Goal: Transaction & Acquisition: Purchase product/service

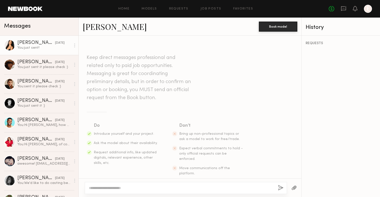
scroll to position [381, 0]
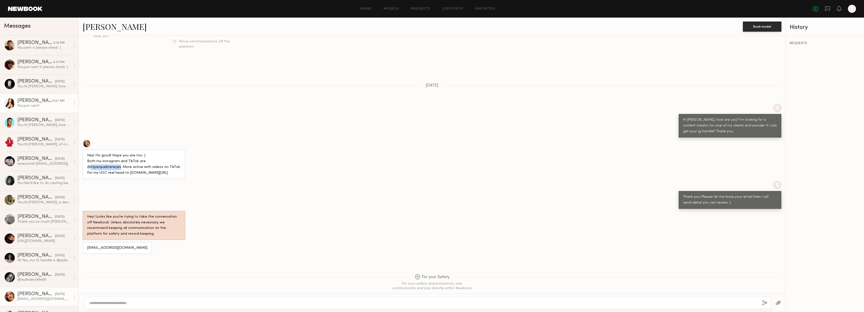
click at [31, 103] on div "You: just sent!" at bounding box center [43, 105] width 53 height 5
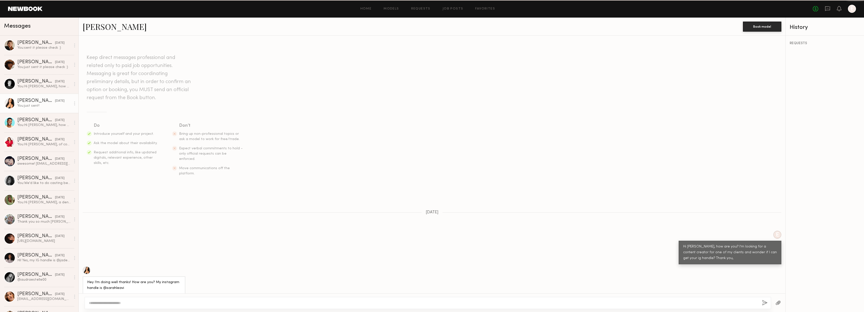
scroll to position [228, 0]
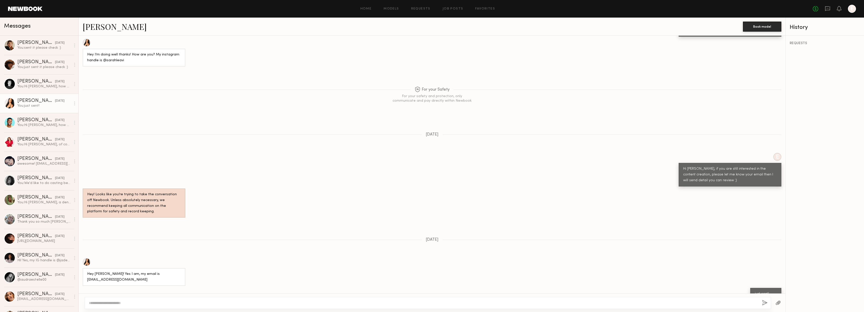
click at [98, 26] on link "[PERSON_NAME]" at bounding box center [115, 26] width 64 height 11
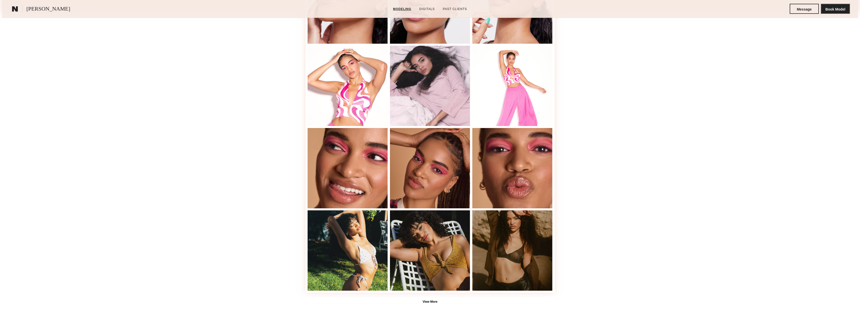
scroll to position [206, 0]
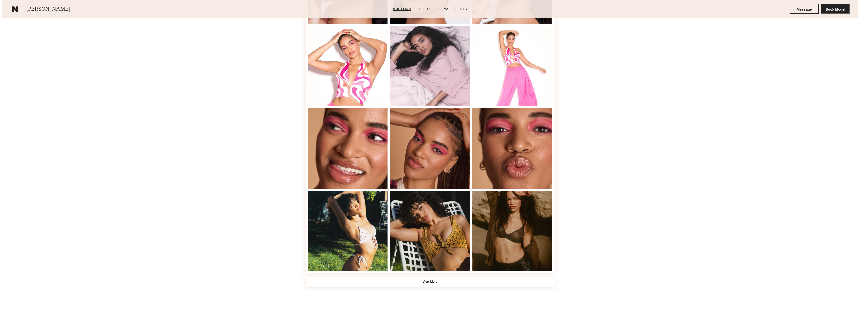
click at [505, 279] on button "View More" at bounding box center [429, 282] width 249 height 10
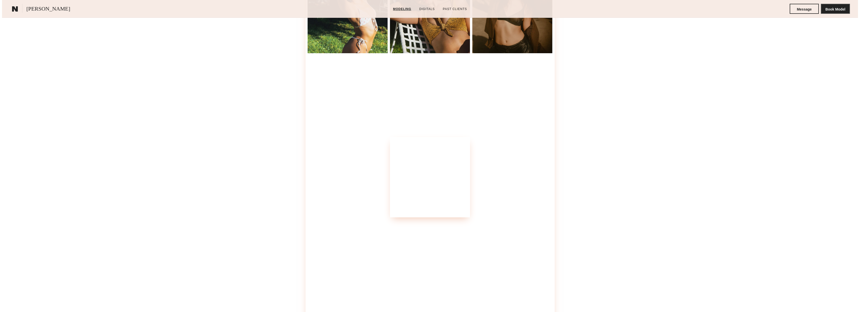
scroll to position [424, 0]
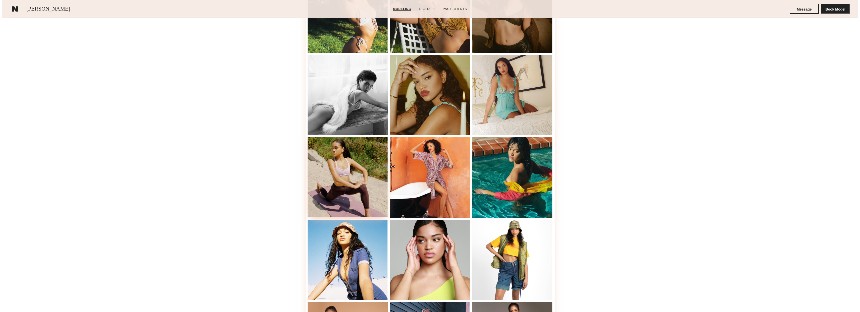
click at [347, 186] on div at bounding box center [348, 177] width 80 height 80
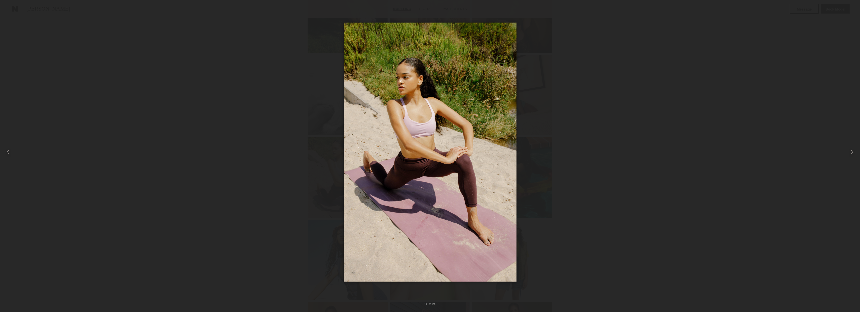
click at [15, 13] on div at bounding box center [12, 12] width 8 height 8
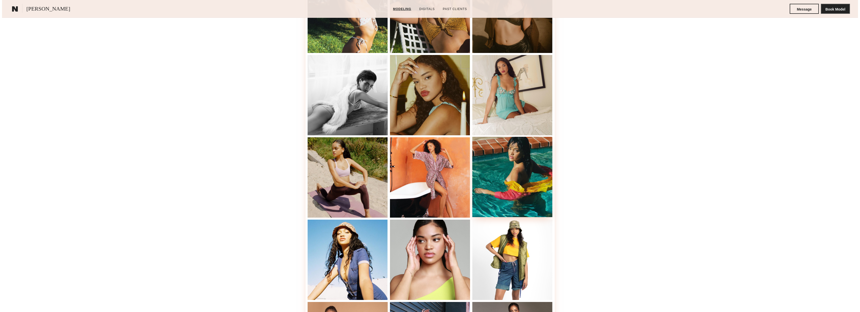
click at [510, 187] on div at bounding box center [512, 177] width 80 height 80
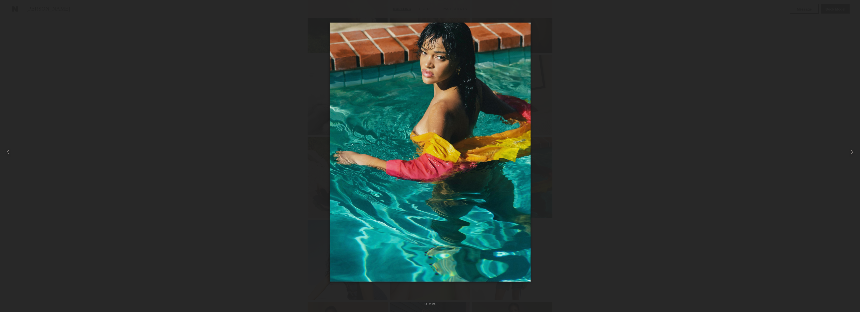
click at [12, 12] on div at bounding box center [12, 12] width 8 height 8
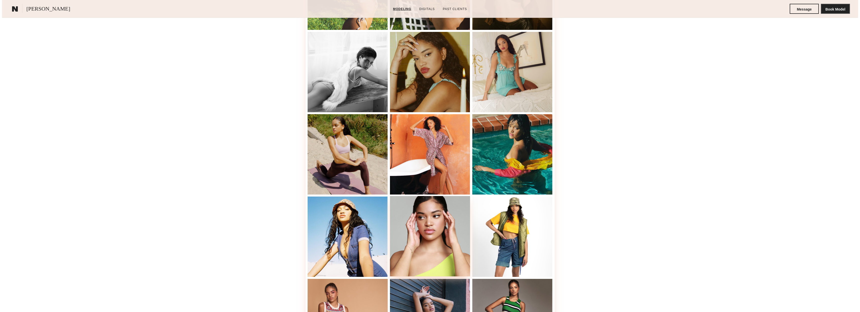
scroll to position [448, 0]
click at [365, 253] on div at bounding box center [348, 236] width 80 height 80
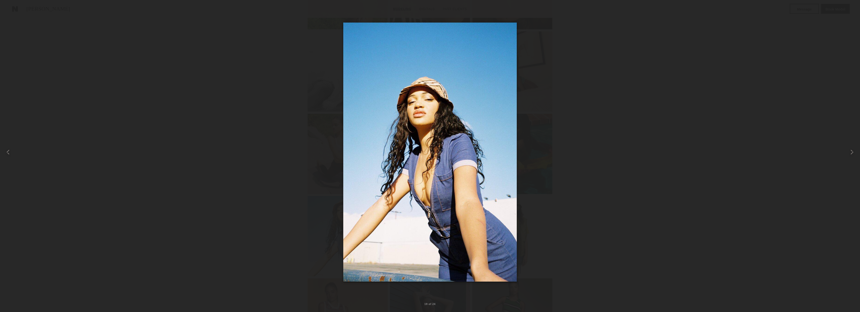
click at [10, 12] on div at bounding box center [12, 12] width 8 height 8
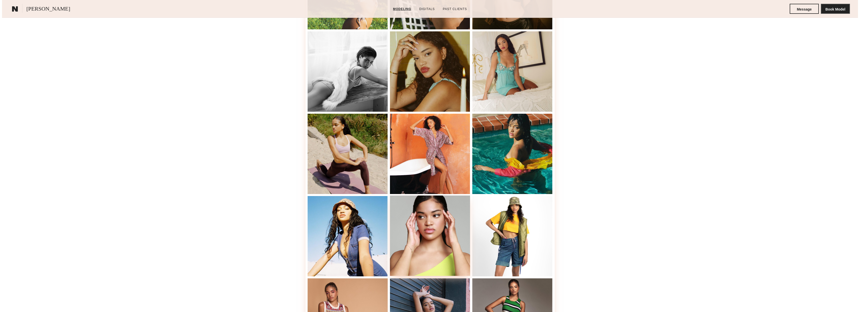
click at [456, 232] on div at bounding box center [430, 236] width 80 height 80
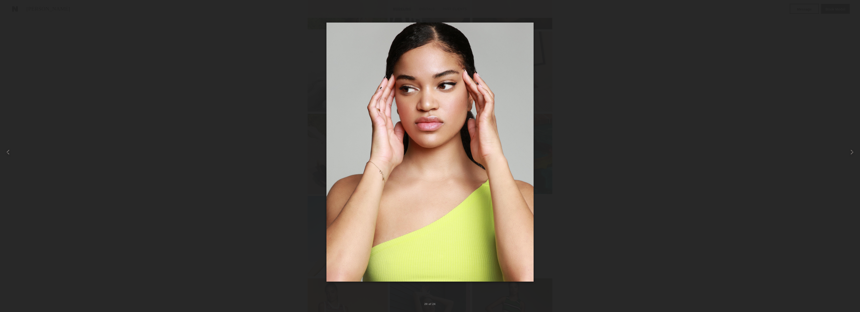
click at [12, 15] on div at bounding box center [12, 12] width 8 height 8
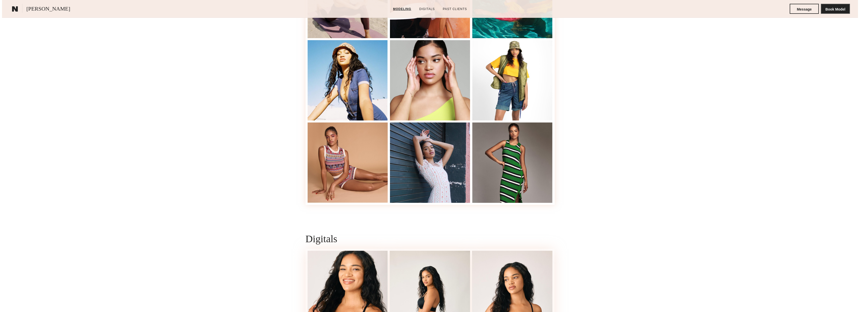
scroll to position [360, 0]
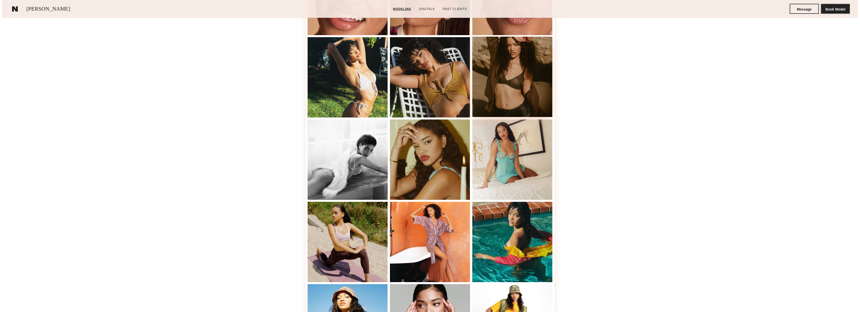
click at [522, 84] on div at bounding box center [512, 77] width 80 height 80
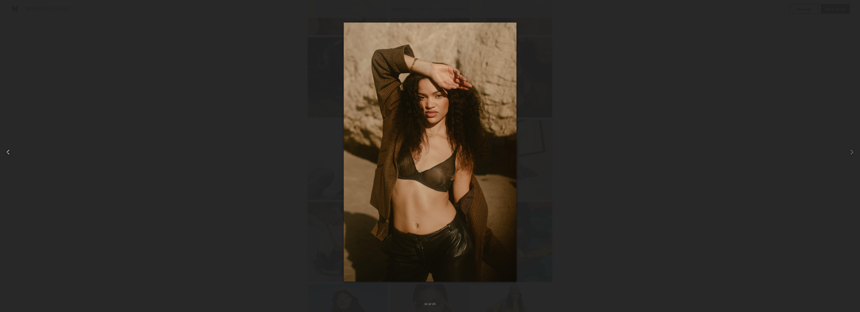
click at [16, 12] on div at bounding box center [17, 152] width 34 height 288
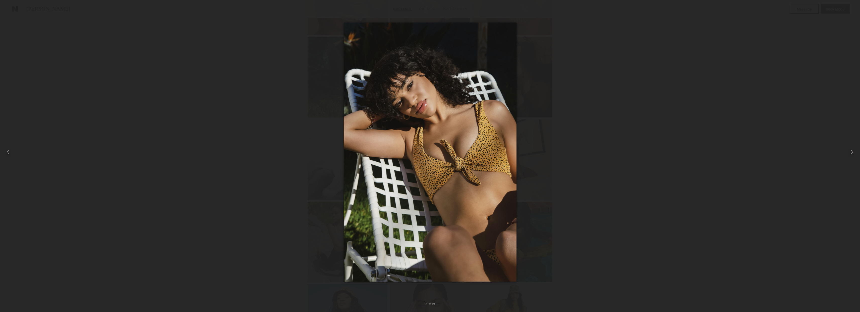
scroll to position [359, 0]
click at [8, 9] on div at bounding box center [12, 12] width 8 height 8
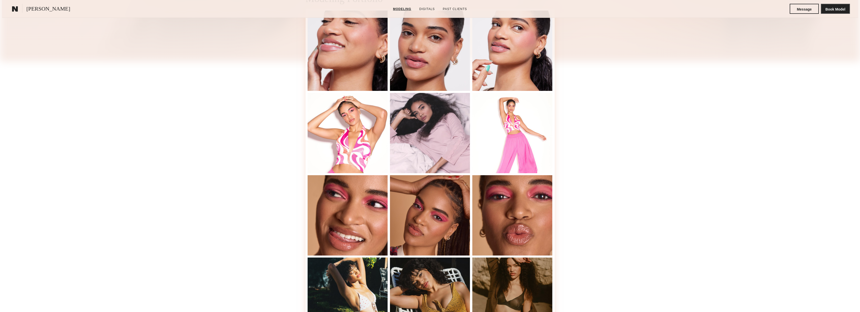
scroll to position [302, 0]
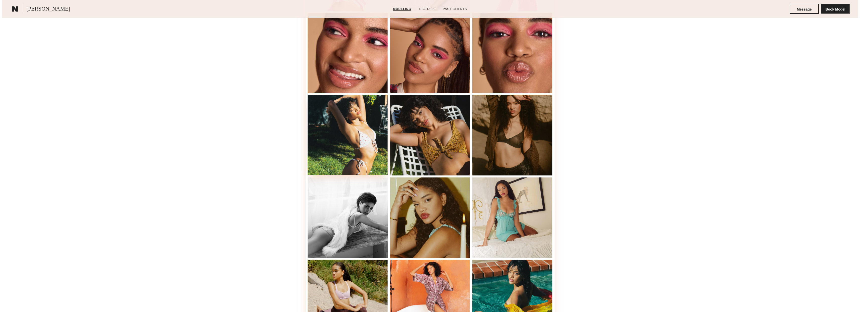
click at [351, 150] on div at bounding box center [348, 135] width 80 height 80
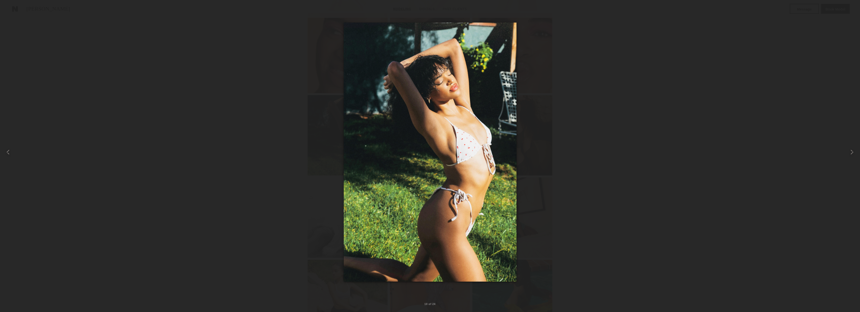
click at [14, 13] on div at bounding box center [12, 12] width 8 height 8
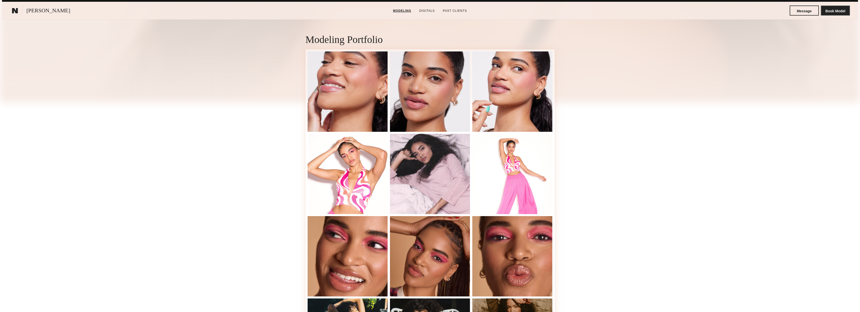
scroll to position [94, 0]
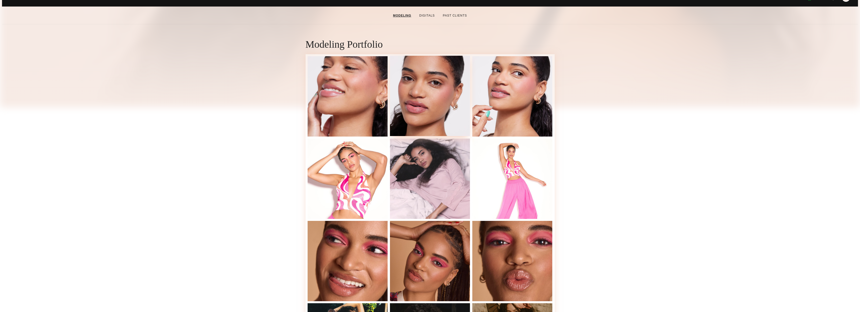
click at [419, 118] on div at bounding box center [430, 96] width 80 height 80
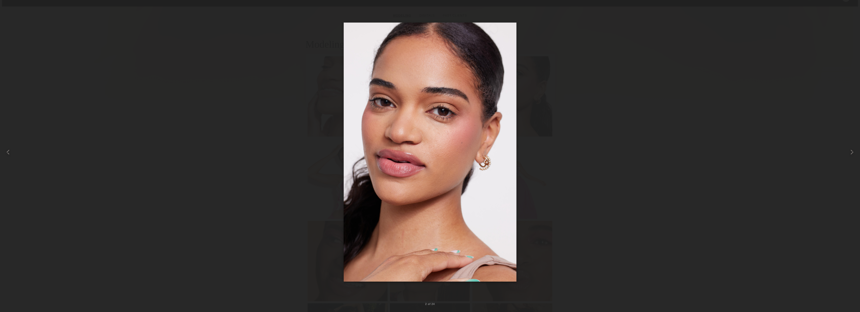
click at [11, 11] on div at bounding box center [12, 12] width 8 height 8
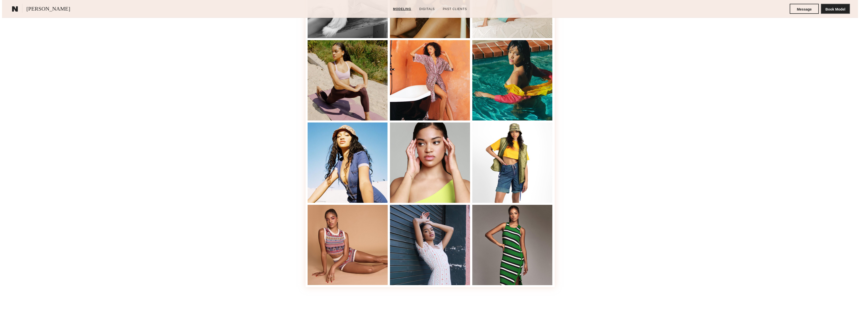
scroll to position [525, 0]
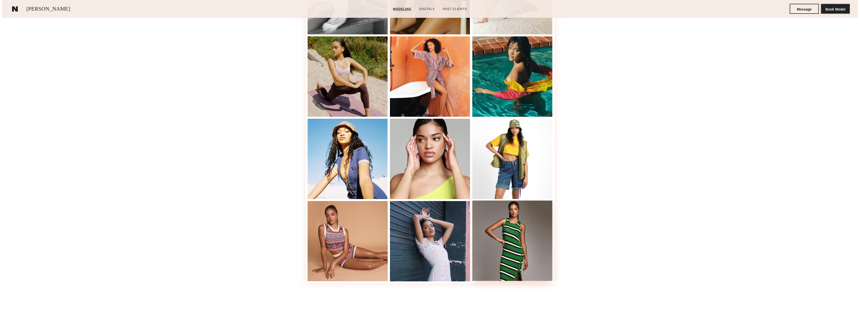
click at [518, 245] on div at bounding box center [512, 241] width 80 height 80
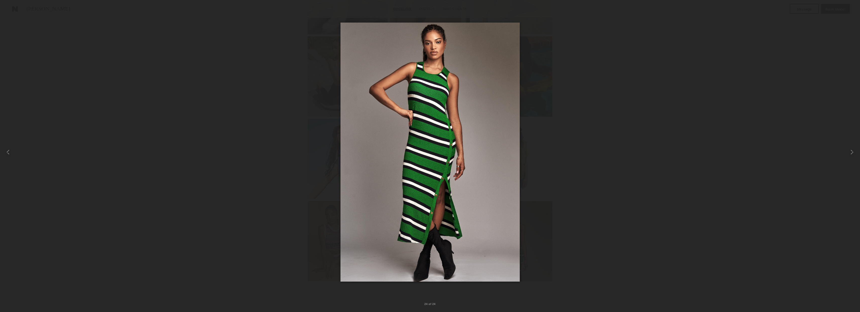
click at [13, 13] on div at bounding box center [12, 12] width 8 height 8
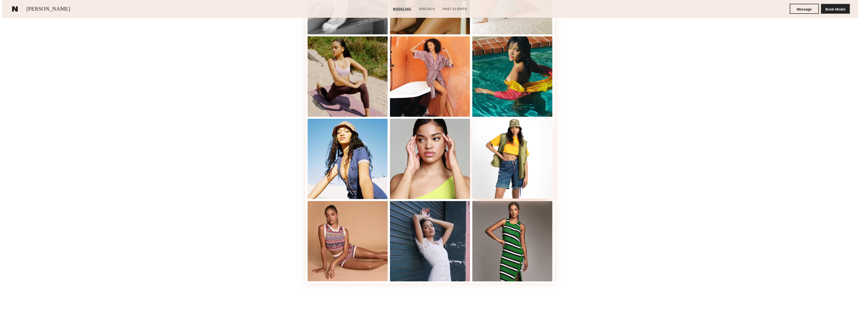
click at [535, 166] on div at bounding box center [512, 158] width 80 height 80
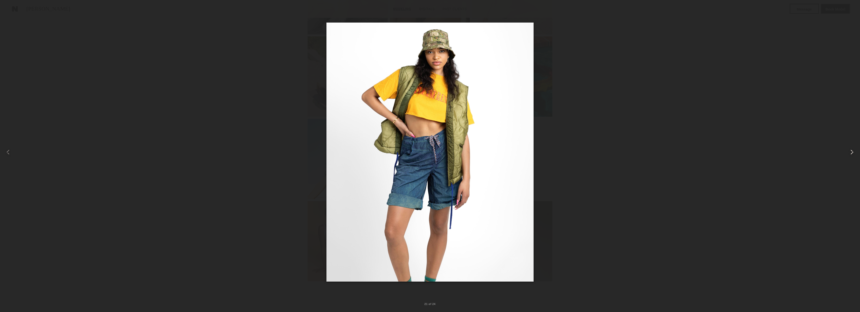
click at [849, 152] on common-icon at bounding box center [852, 152] width 8 height 8
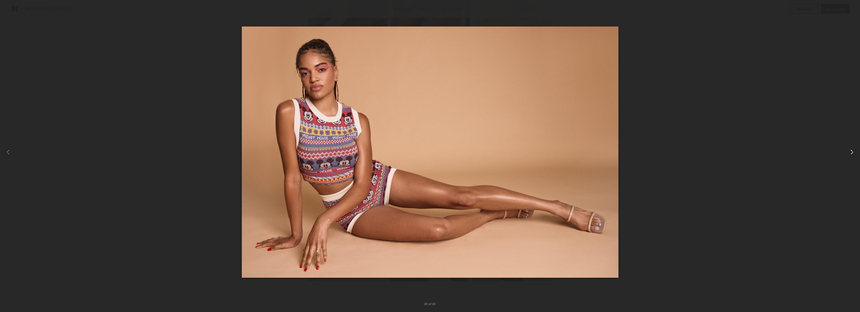
click at [849, 152] on common-icon at bounding box center [852, 152] width 8 height 8
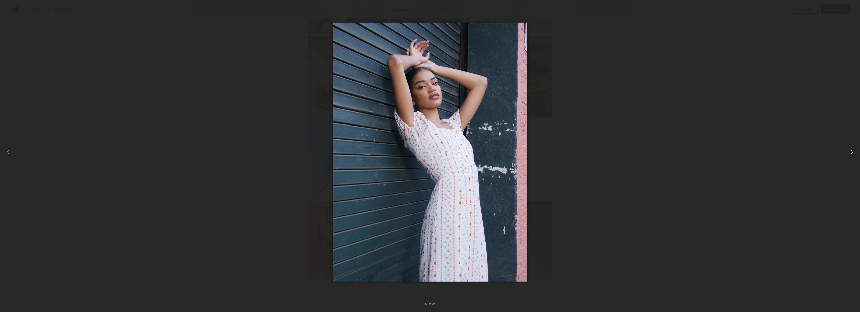
click at [849, 152] on common-icon at bounding box center [852, 152] width 8 height 8
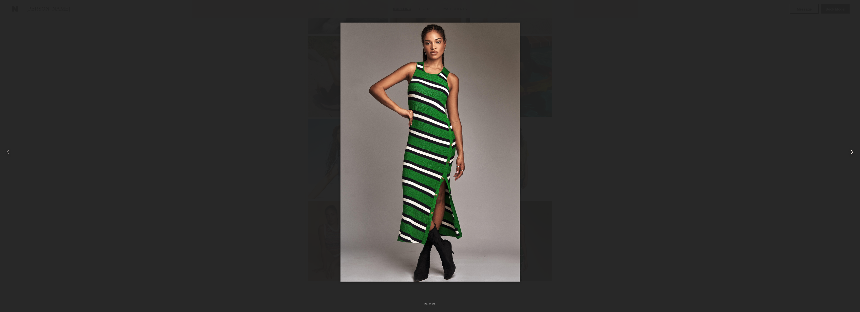
click at [849, 152] on common-icon at bounding box center [852, 152] width 8 height 8
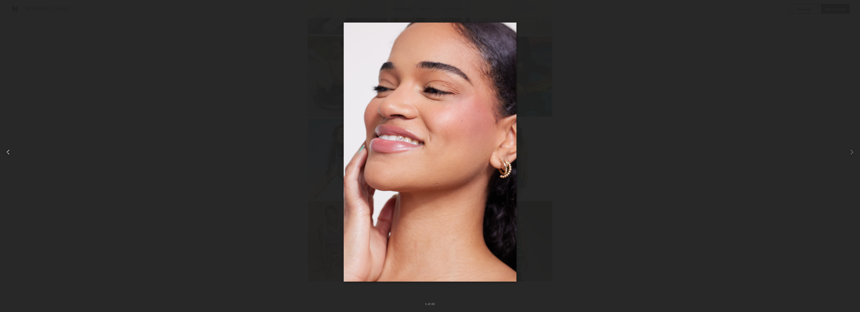
click at [9, 151] on common-icon at bounding box center [8, 152] width 8 height 8
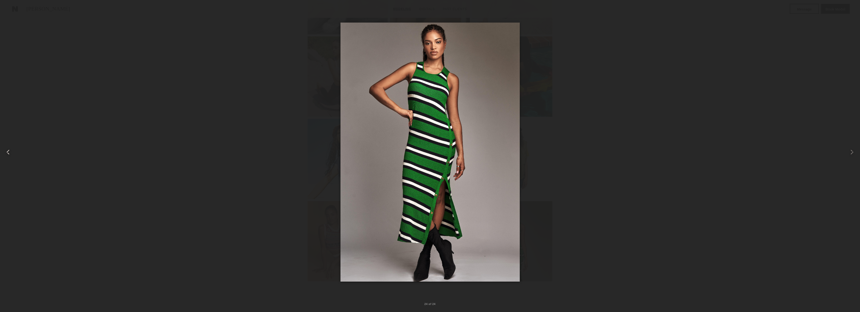
click at [9, 151] on common-icon at bounding box center [8, 152] width 8 height 8
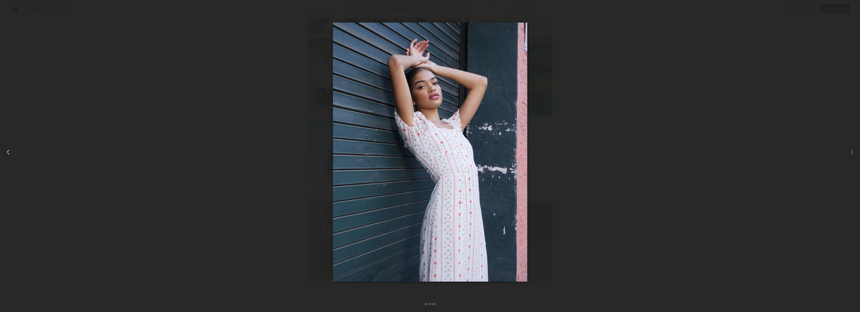
click at [9, 151] on common-icon at bounding box center [8, 152] width 8 height 8
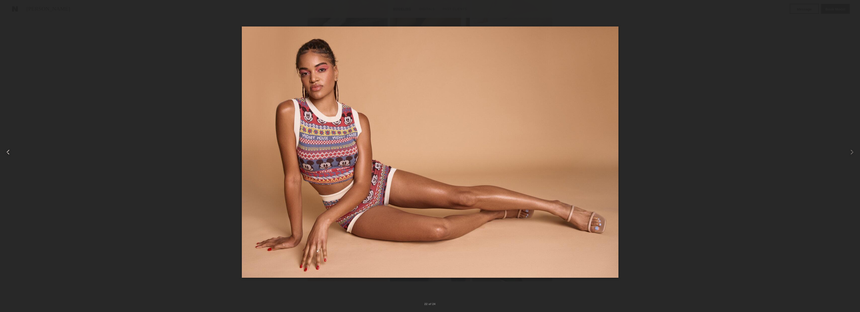
click at [9, 151] on common-icon at bounding box center [8, 152] width 8 height 8
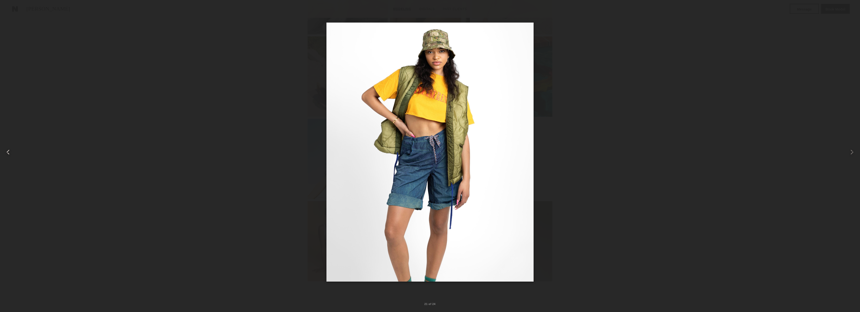
click at [9, 151] on common-icon at bounding box center [8, 152] width 8 height 8
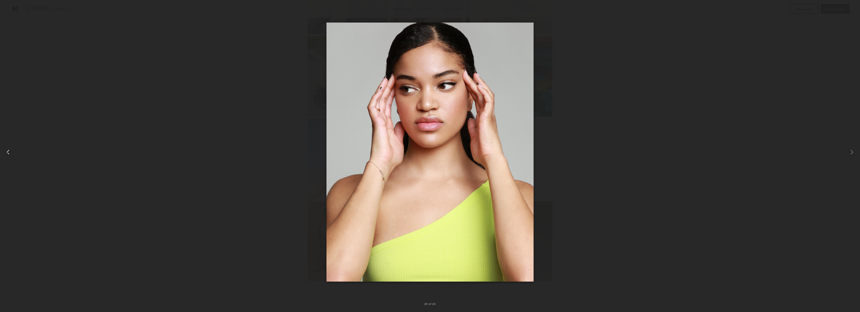
click at [9, 151] on common-icon at bounding box center [8, 152] width 8 height 8
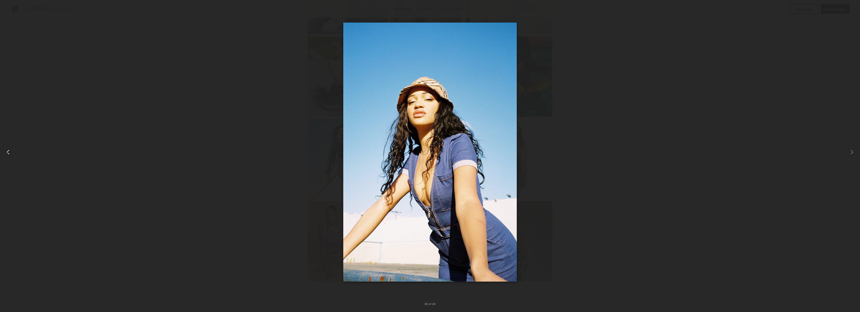
click at [9, 151] on common-icon at bounding box center [8, 152] width 8 height 8
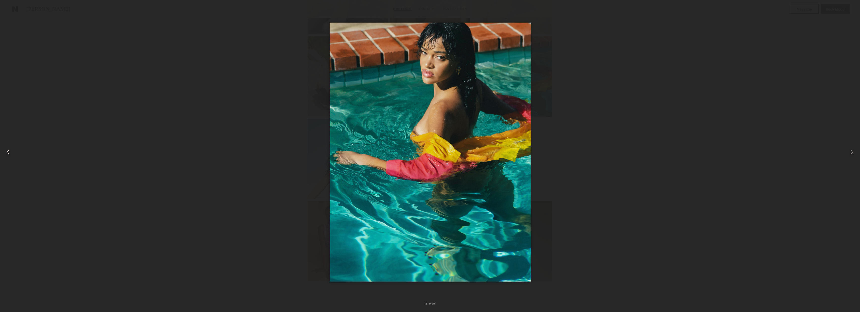
click at [9, 151] on common-icon at bounding box center [8, 152] width 8 height 8
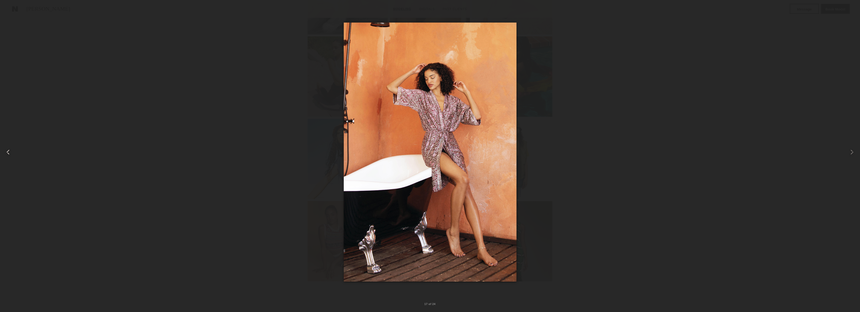
click at [9, 151] on common-icon at bounding box center [8, 152] width 8 height 8
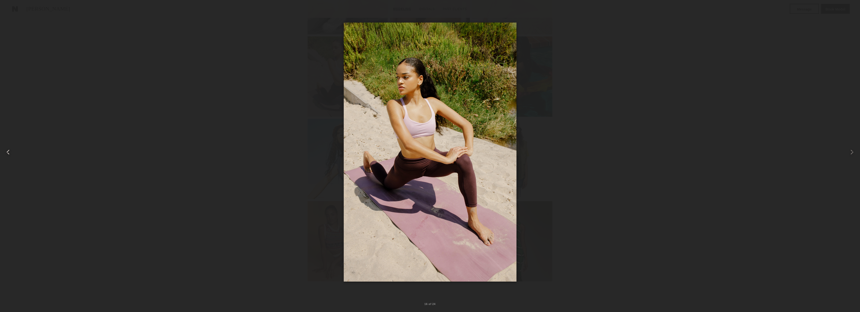
click at [9, 151] on common-icon at bounding box center [8, 152] width 8 height 8
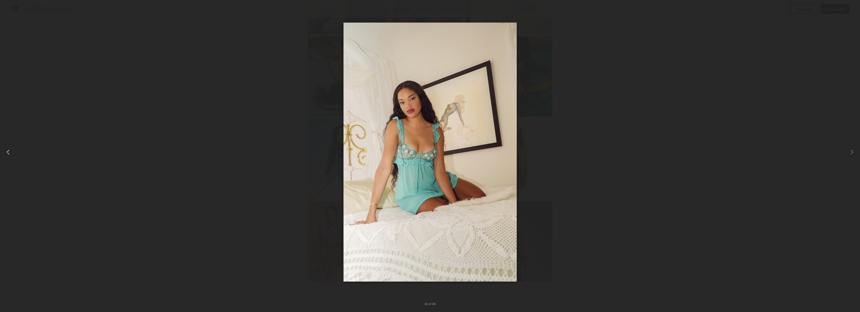
click at [9, 151] on common-icon at bounding box center [8, 152] width 8 height 8
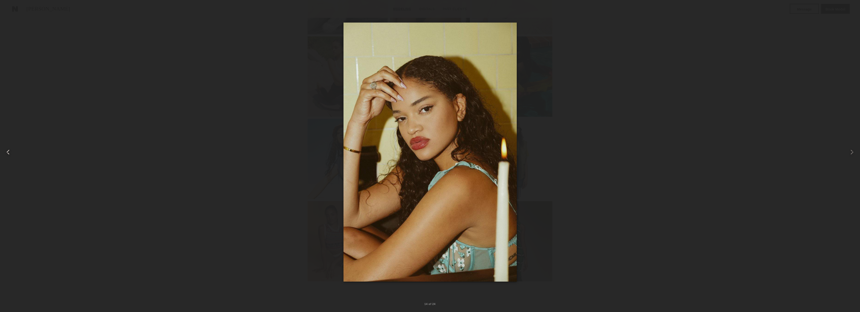
click at [9, 151] on common-icon at bounding box center [8, 152] width 8 height 8
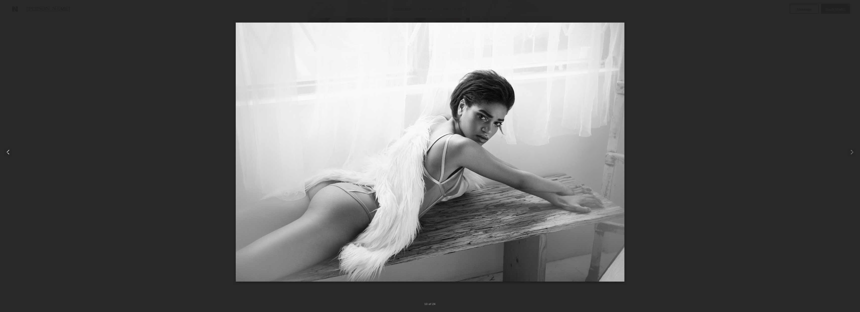
click at [9, 151] on common-icon at bounding box center [8, 152] width 8 height 8
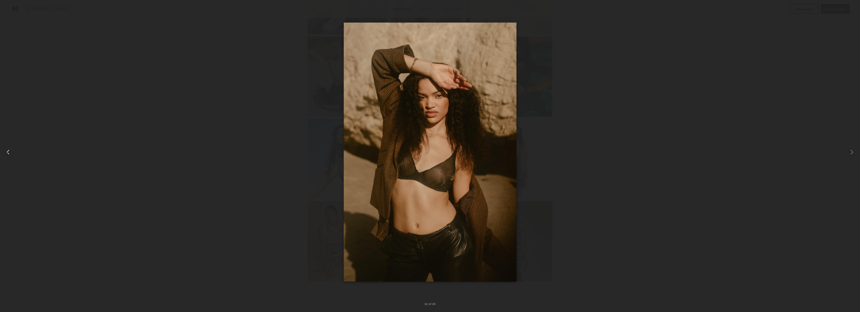
click at [9, 151] on common-icon at bounding box center [8, 152] width 8 height 8
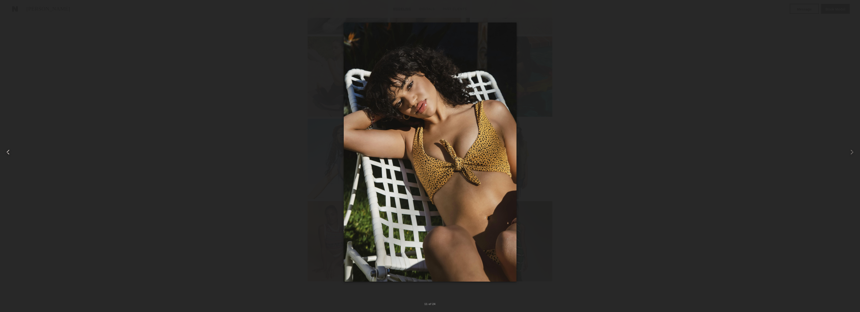
click at [9, 151] on common-icon at bounding box center [8, 152] width 8 height 8
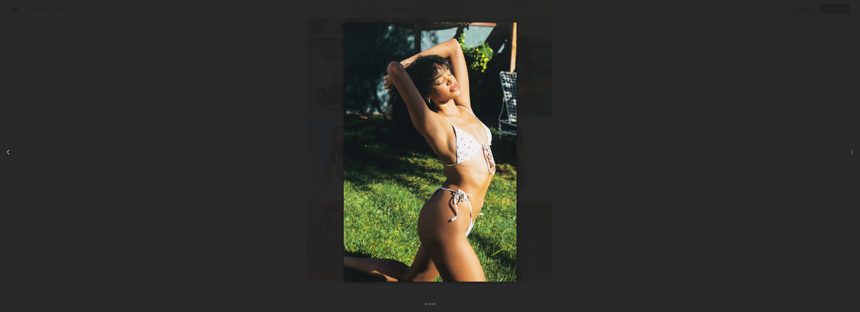
click at [9, 151] on common-icon at bounding box center [8, 152] width 8 height 8
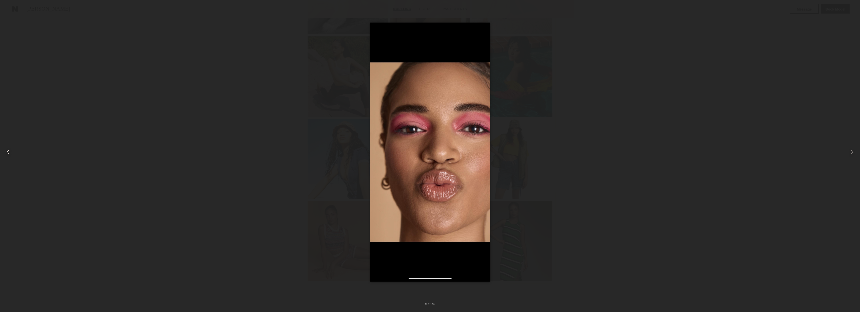
click at [9, 151] on common-icon at bounding box center [8, 152] width 8 height 8
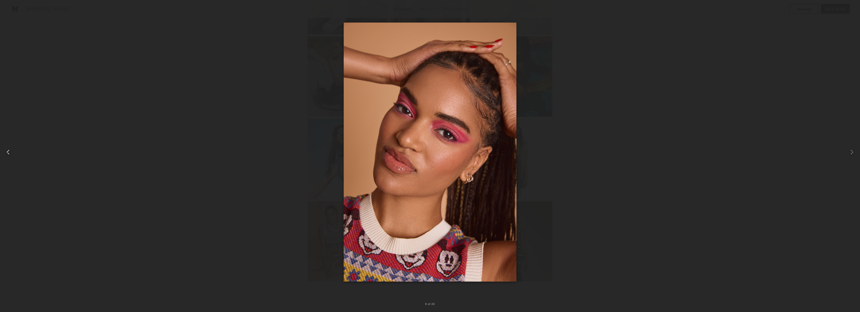
click at [9, 151] on common-icon at bounding box center [8, 152] width 8 height 8
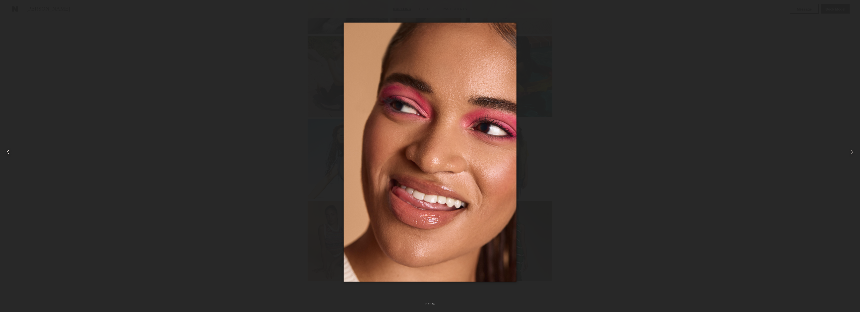
click at [9, 151] on common-icon at bounding box center [8, 152] width 8 height 8
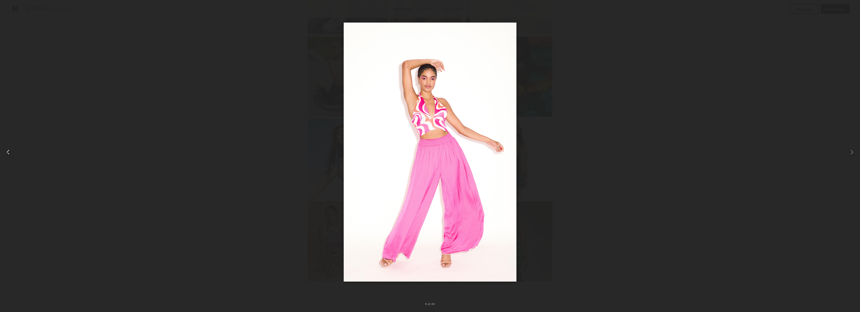
click at [9, 151] on common-icon at bounding box center [8, 152] width 8 height 8
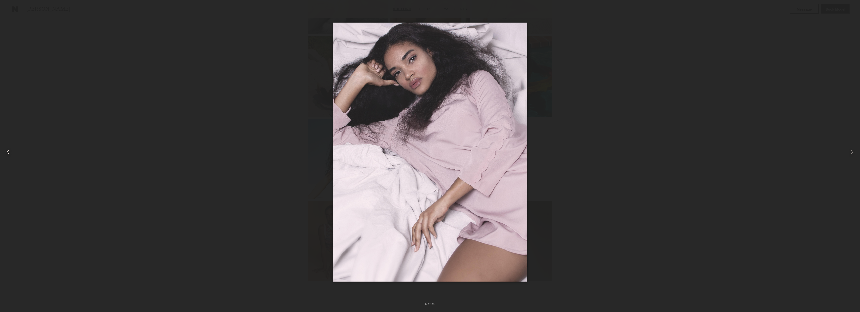
click at [9, 151] on common-icon at bounding box center [8, 152] width 8 height 8
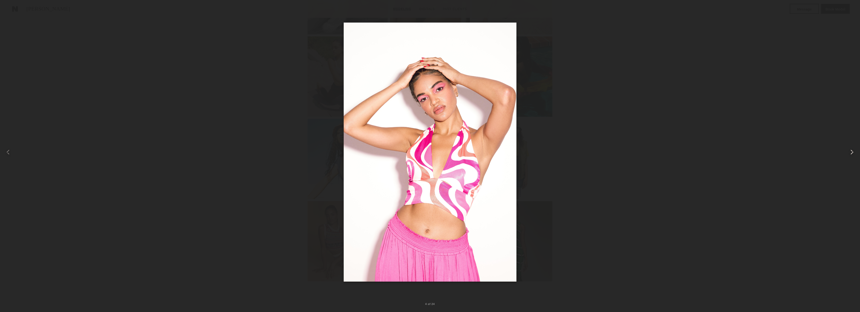
click at [848, 152] on common-icon at bounding box center [852, 152] width 8 height 8
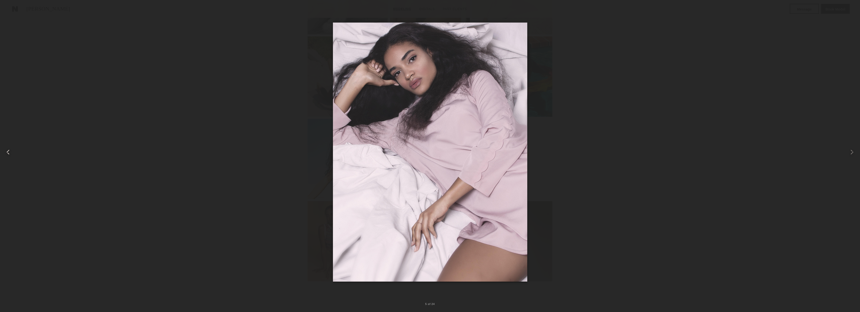
click at [11, 152] on common-icon at bounding box center [8, 152] width 8 height 8
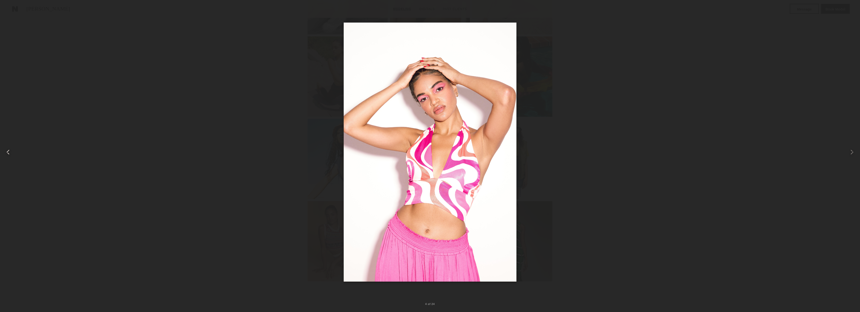
click at [11, 152] on common-icon at bounding box center [8, 152] width 8 height 8
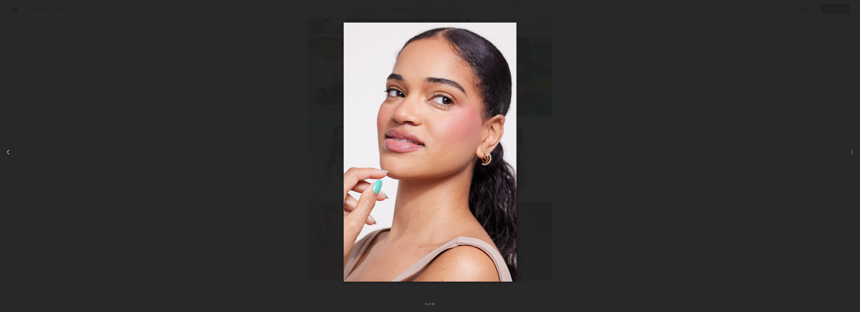
click at [11, 152] on common-icon at bounding box center [8, 152] width 8 height 8
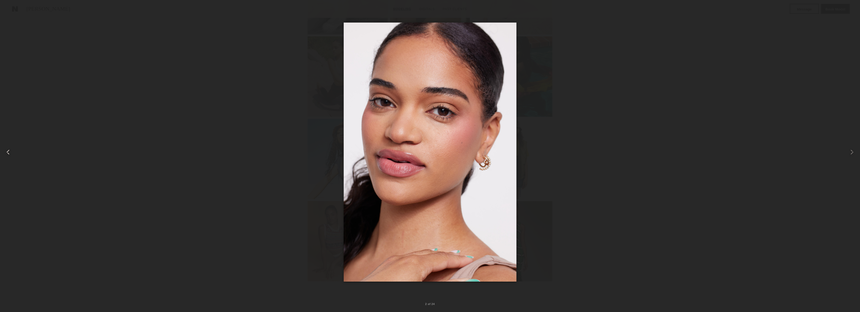
click at [11, 152] on common-icon at bounding box center [8, 152] width 8 height 8
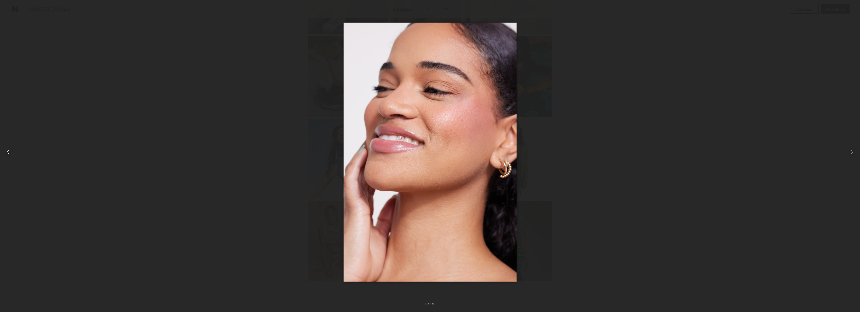
click at [11, 152] on common-icon at bounding box center [8, 152] width 8 height 8
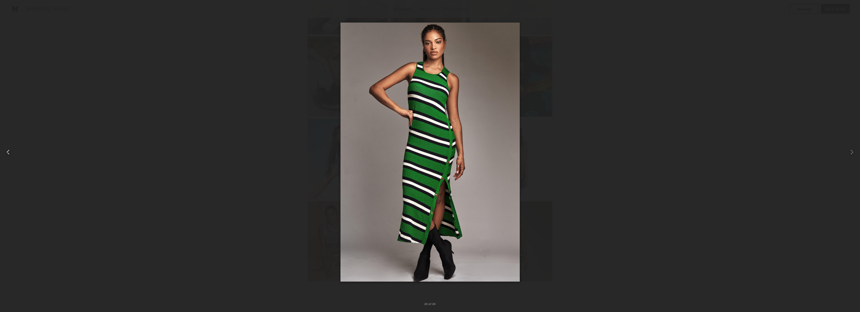
click at [11, 152] on common-icon at bounding box center [8, 152] width 8 height 8
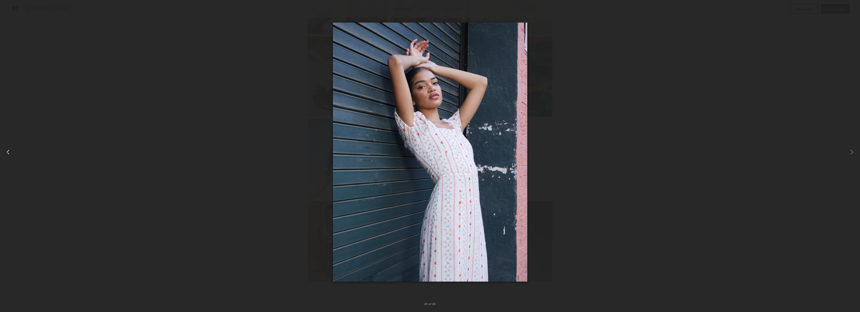
click at [11, 152] on common-icon at bounding box center [8, 152] width 8 height 8
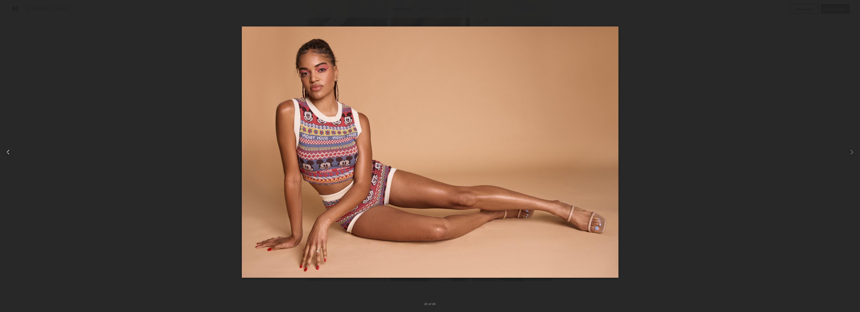
click at [11, 152] on common-icon at bounding box center [8, 152] width 8 height 8
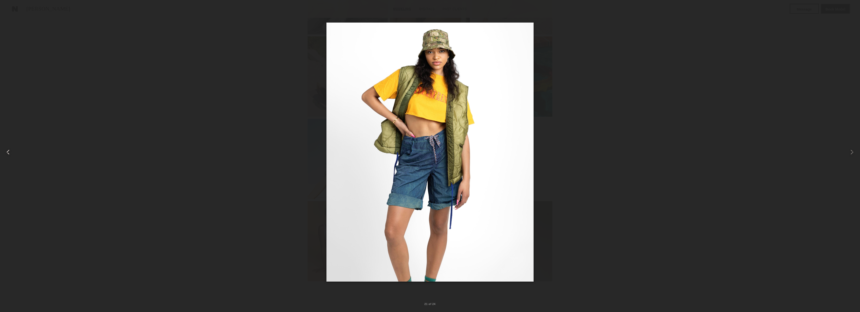
click at [11, 152] on common-icon at bounding box center [8, 152] width 8 height 8
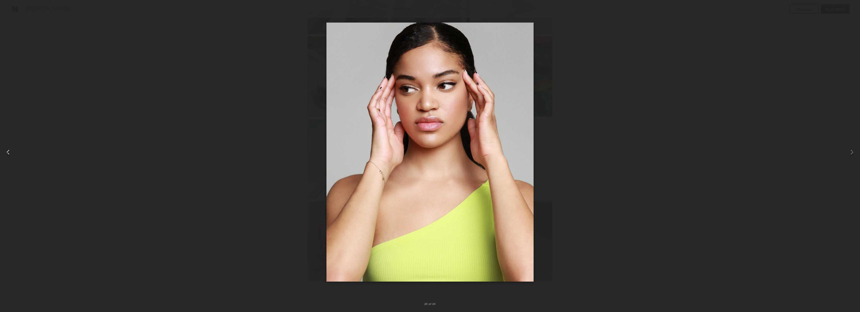
click at [11, 152] on common-icon at bounding box center [8, 152] width 8 height 8
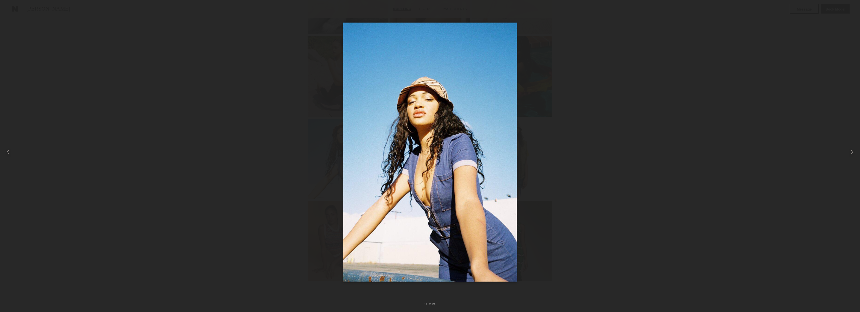
click at [13, 11] on div at bounding box center [12, 12] width 8 height 8
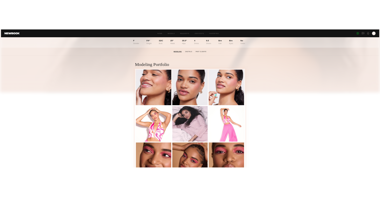
scroll to position [0, 0]
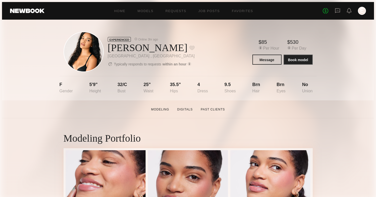
click at [342, 10] on div "No fees up to $5,000 E" at bounding box center [344, 11] width 43 height 8
click at [340, 10] on icon at bounding box center [338, 11] width 6 height 6
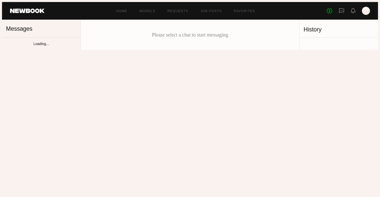
scroll to position [84, 0]
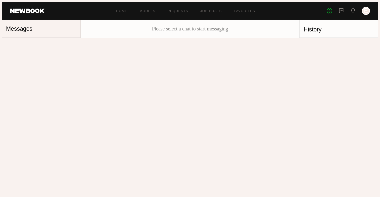
click at [44, 80] on div "awesome! [EMAIL_ADDRESS][DOMAIN_NAME]" at bounding box center [45, 82] width 53 height 5
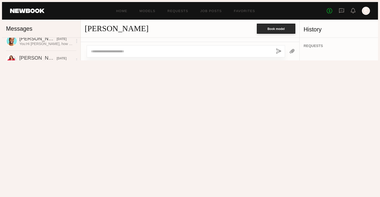
scroll to position [418, 0]
click at [106, 26] on link "[PERSON_NAME]" at bounding box center [117, 28] width 64 height 9
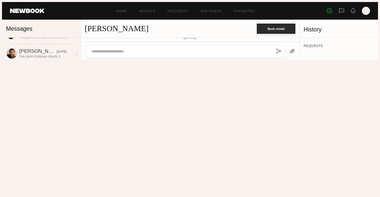
scroll to position [0, 0]
click at [42, 63] on div "[PERSON_NAME]" at bounding box center [37, 65] width 37 height 6
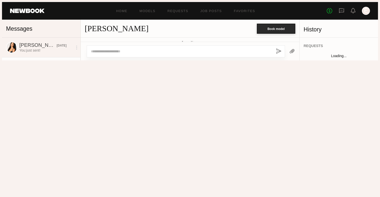
scroll to position [427, 0]
click at [90, 25] on link "[PERSON_NAME]" at bounding box center [117, 28] width 64 height 9
drag, startPoint x: 112, startPoint y: 70, endPoint x: 130, endPoint y: 71, distance: 17.3
click at [130, 71] on div "Hi! I’m well, how are you? My handle is @maebryann" at bounding box center [110, 70] width 42 height 17
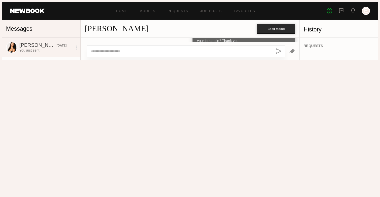
copy div "maebryann"
click at [47, 48] on div "You: just sent!" at bounding box center [45, 50] width 53 height 5
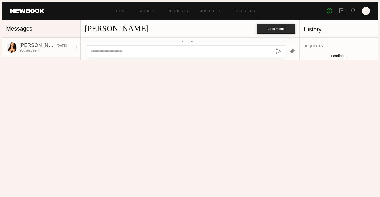
scroll to position [343, 0]
click at [92, 29] on link "[PERSON_NAME]" at bounding box center [117, 28] width 64 height 9
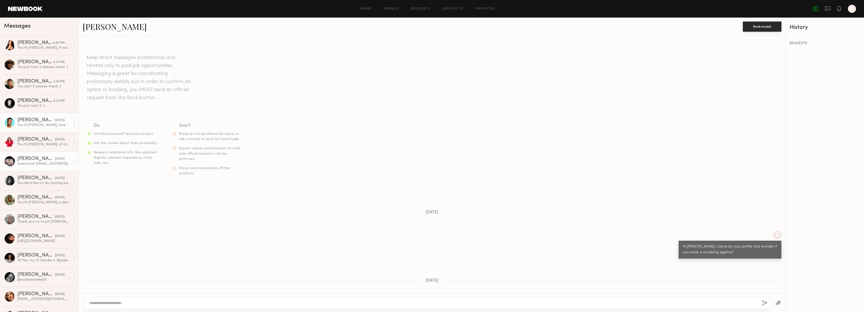
scroll to position [74, 0]
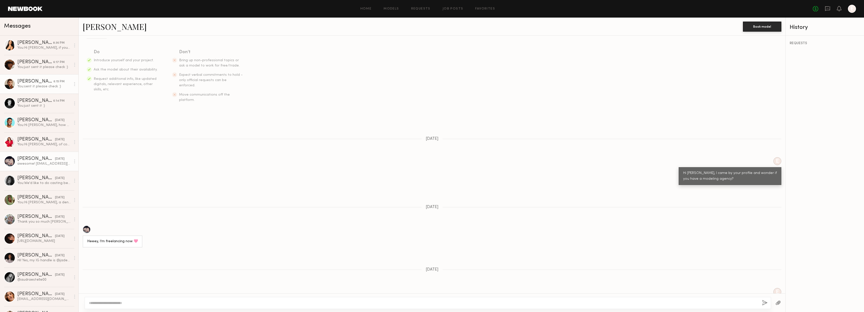
click at [42, 88] on div "You: sent it please check :)" at bounding box center [43, 86] width 53 height 5
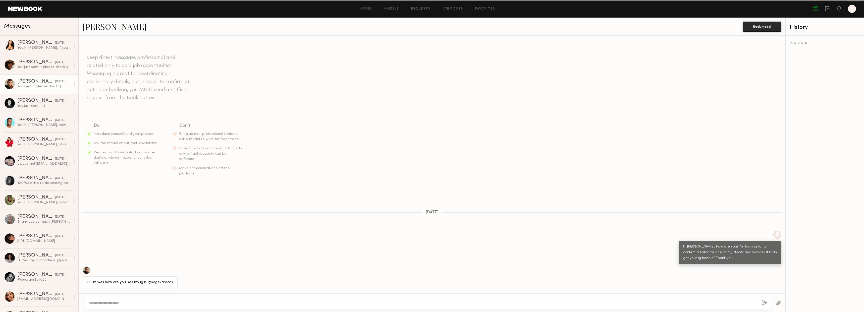
scroll to position [178, 0]
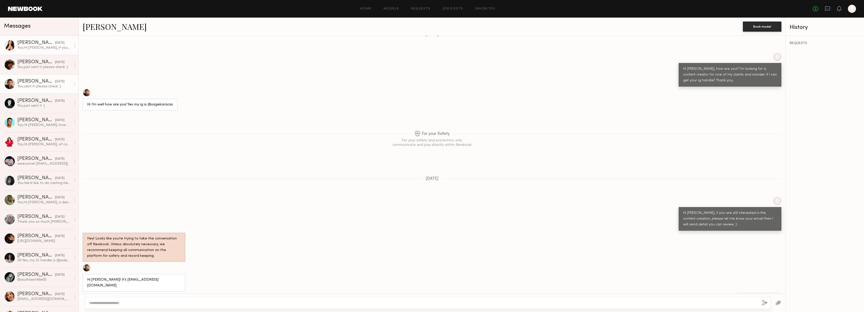
click at [50, 47] on div "You: Hi Sarah, if you are still interested in the content creation, please let …" at bounding box center [43, 47] width 53 height 5
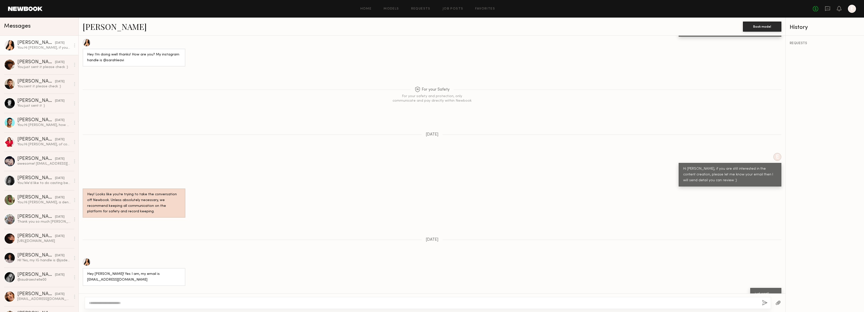
scroll to position [82, 0]
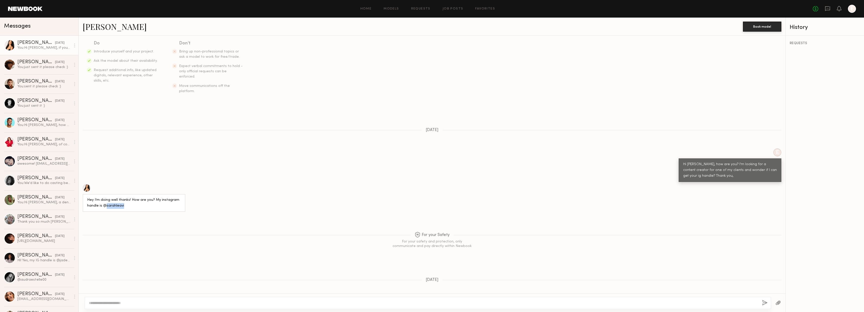
drag, startPoint x: 106, startPoint y: 196, endPoint x: 128, endPoint y: 194, distance: 21.4
click at [128, 197] on div "Hey I’m doing well thanks! How are you? My instagram handle is @sarahleavi" at bounding box center [134, 203] width 94 height 12
copy div "sarahleavi"
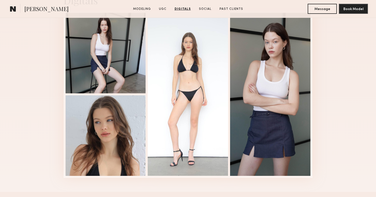
scroll to position [835, 0]
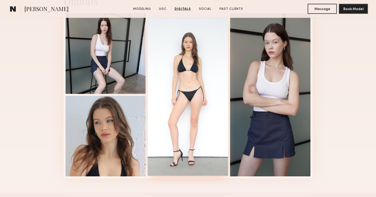
click at [183, 53] on div at bounding box center [188, 94] width 80 height 163
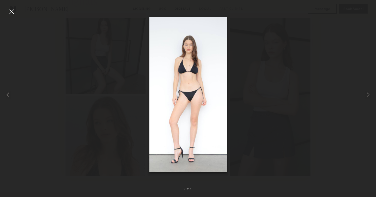
click at [14, 12] on div at bounding box center [12, 12] width 8 height 8
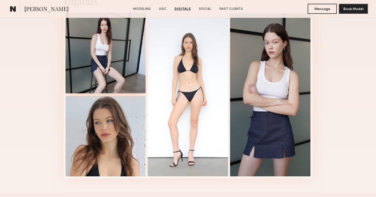
click at [109, 77] on div at bounding box center [106, 53] width 80 height 80
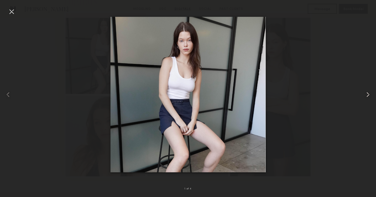
click at [369, 95] on common-icon at bounding box center [368, 94] width 8 height 8
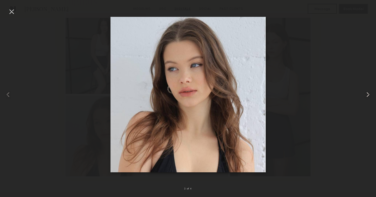
click at [369, 95] on common-icon at bounding box center [368, 94] width 8 height 8
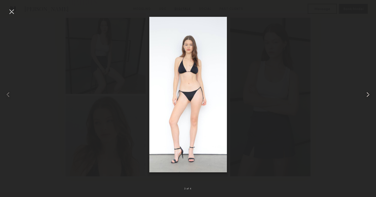
click at [369, 95] on common-icon at bounding box center [368, 94] width 8 height 8
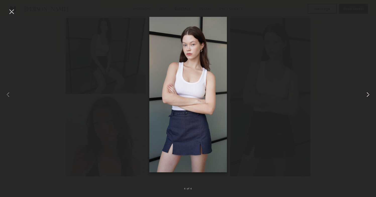
click at [369, 95] on common-icon at bounding box center [368, 94] width 8 height 8
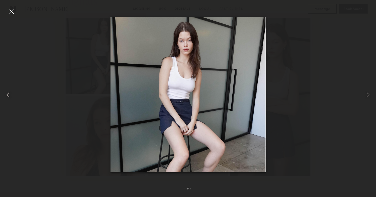
click at [8, 93] on common-icon at bounding box center [8, 94] width 8 height 8
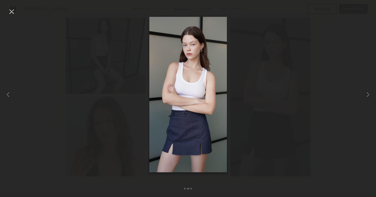
click at [11, 12] on div at bounding box center [12, 12] width 8 height 8
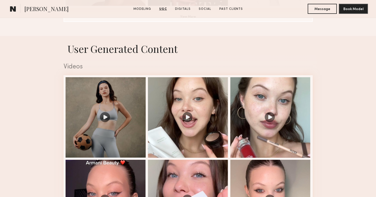
scroll to position [243, 0]
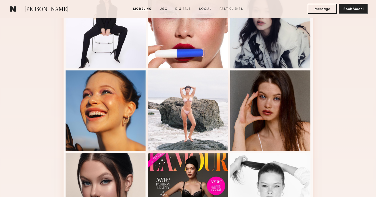
click at [212, 117] on div at bounding box center [188, 110] width 80 height 80
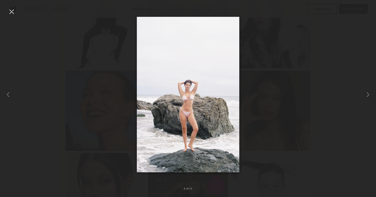
click at [15, 10] on div at bounding box center [12, 12] width 8 height 8
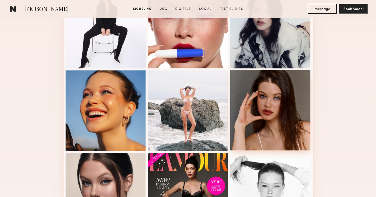
click at [298, 130] on div at bounding box center [270, 110] width 80 height 80
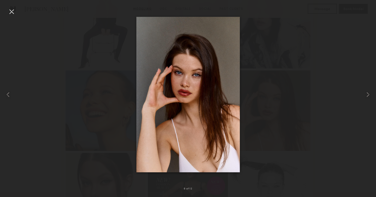
click at [14, 12] on div at bounding box center [12, 12] width 8 height 8
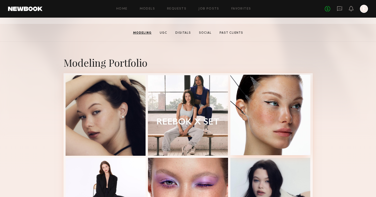
scroll to position [76, 0]
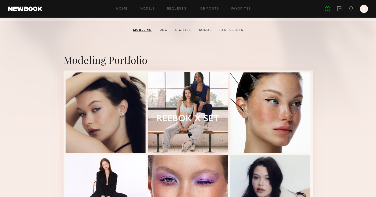
click at [217, 118] on div at bounding box center [188, 112] width 80 height 80
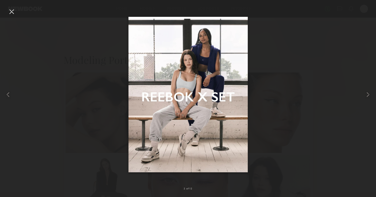
click at [13, 11] on div at bounding box center [12, 12] width 8 height 8
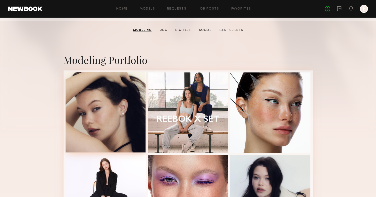
click at [124, 108] on div at bounding box center [106, 112] width 80 height 80
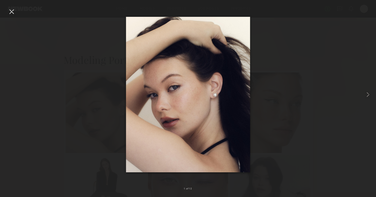
click at [12, 12] on div at bounding box center [12, 12] width 8 height 8
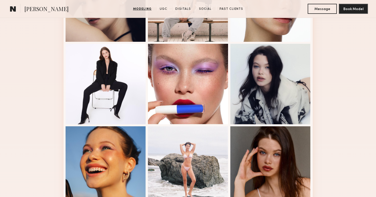
scroll to position [336, 0]
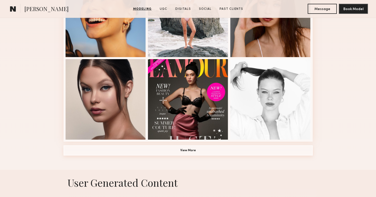
click at [251, 151] on button "View More" at bounding box center [188, 150] width 249 height 10
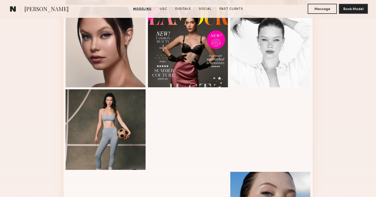
scroll to position [450, 0]
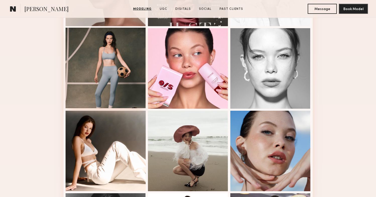
click at [113, 99] on div at bounding box center [106, 68] width 80 height 80
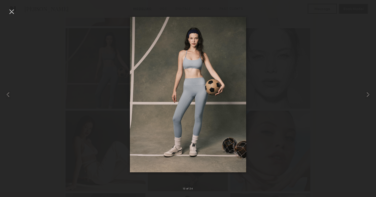
click at [14, 12] on div at bounding box center [12, 12] width 8 height 8
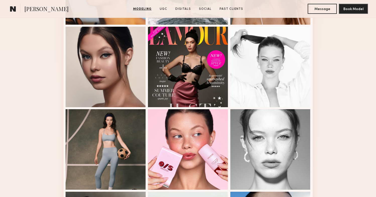
scroll to position [439, 0]
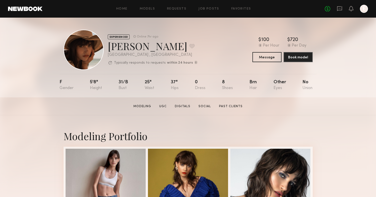
scroll to position [63, 0]
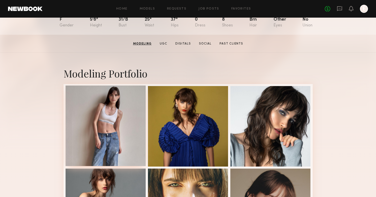
click at [112, 114] on div at bounding box center [106, 125] width 80 height 80
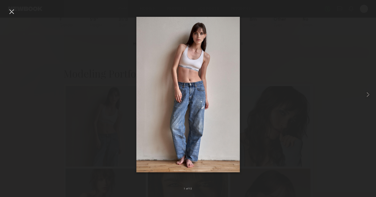
click at [10, 11] on div at bounding box center [12, 12] width 8 height 8
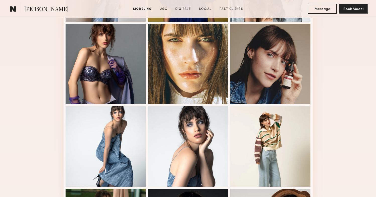
scroll to position [370, 0]
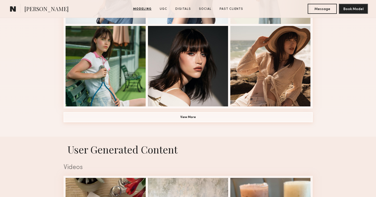
click at [268, 120] on button "View More" at bounding box center [188, 117] width 249 height 10
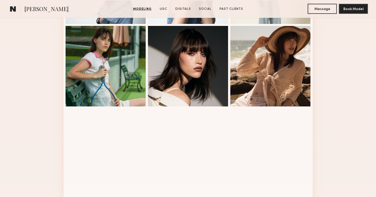
click at [268, 117] on div at bounding box center [270, 148] width 80 height 80
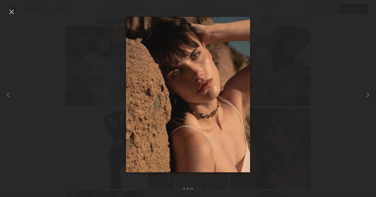
click at [9, 9] on div at bounding box center [12, 12] width 8 height 8
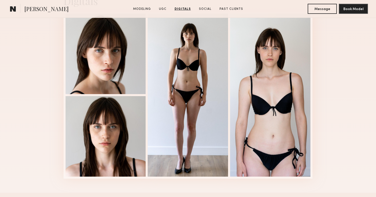
scroll to position [1333, 0]
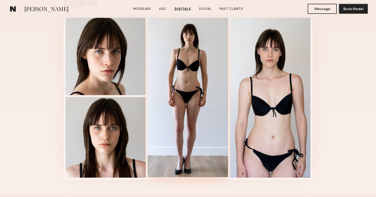
click at [191, 106] on div at bounding box center [188, 95] width 80 height 163
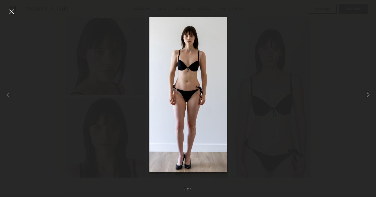
click at [369, 96] on common-icon at bounding box center [368, 94] width 8 height 8
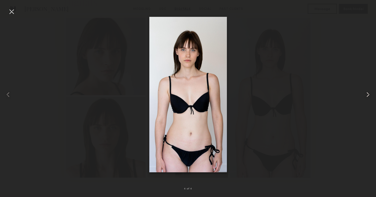
click at [368, 96] on common-icon at bounding box center [368, 94] width 8 height 8
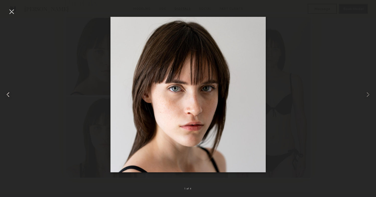
click at [10, 94] on common-icon at bounding box center [8, 94] width 8 height 8
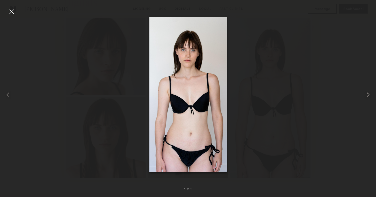
click at [368, 94] on common-icon at bounding box center [368, 94] width 8 height 8
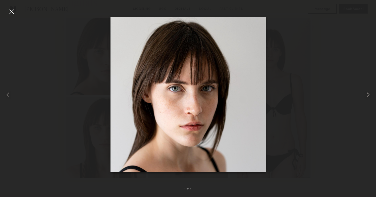
click at [368, 94] on common-icon at bounding box center [368, 94] width 8 height 8
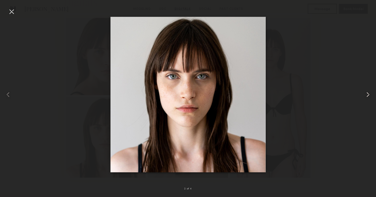
click at [368, 94] on common-icon at bounding box center [368, 94] width 8 height 8
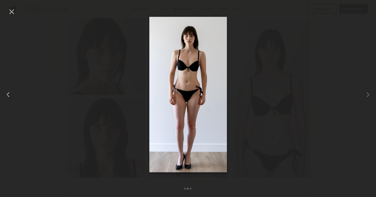
click at [5, 94] on common-icon at bounding box center [8, 94] width 8 height 8
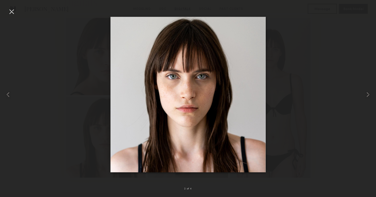
click at [14, 12] on div at bounding box center [12, 12] width 8 height 8
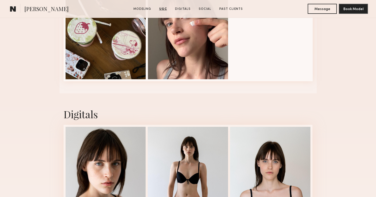
scroll to position [1153, 0]
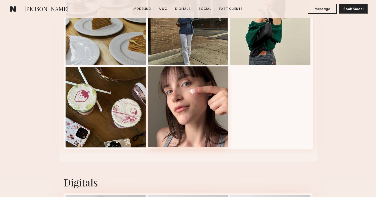
click at [187, 101] on div at bounding box center [188, 106] width 80 height 80
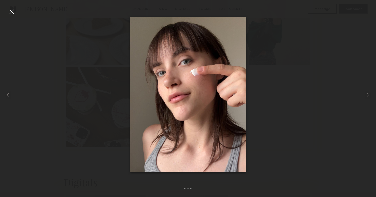
click at [11, 14] on div at bounding box center [12, 12] width 8 height 8
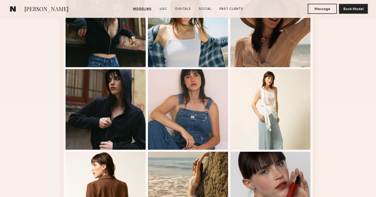
scroll to position [636, 0]
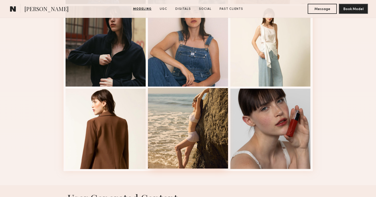
click at [206, 122] on div at bounding box center [188, 128] width 80 height 80
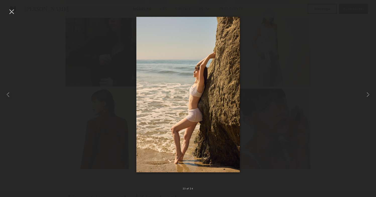
click at [14, 12] on div at bounding box center [12, 12] width 8 height 8
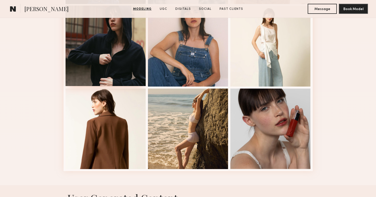
click at [113, 67] on div at bounding box center [106, 46] width 80 height 80
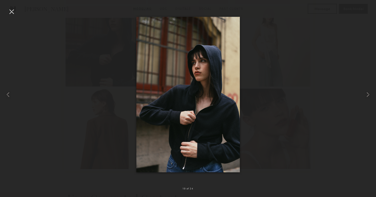
drag, startPoint x: 13, startPoint y: 13, endPoint x: 16, endPoint y: 13, distance: 2.8
click at [13, 13] on div at bounding box center [12, 12] width 8 height 8
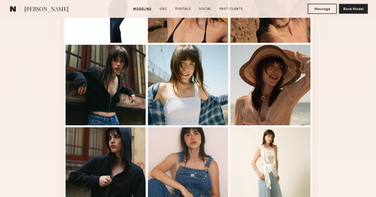
scroll to position [513, 0]
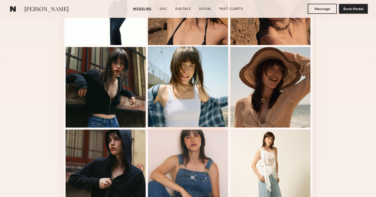
click at [211, 105] on div at bounding box center [188, 86] width 80 height 80
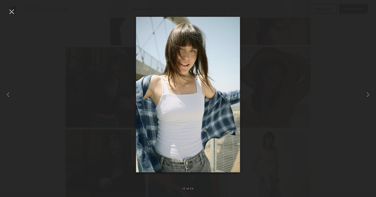
click at [11, 13] on div at bounding box center [12, 12] width 8 height 8
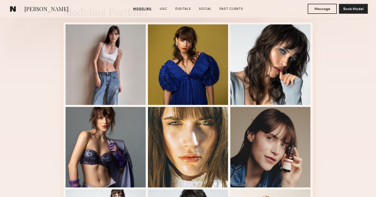
scroll to position [275, 0]
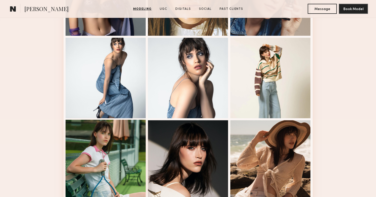
click at [79, 155] on div at bounding box center [106, 159] width 80 height 80
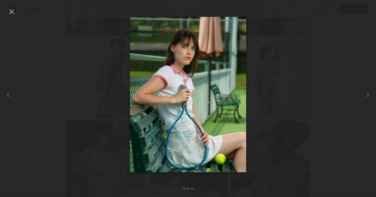
click at [13, 13] on div at bounding box center [12, 12] width 8 height 8
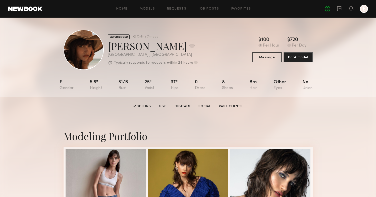
scroll to position [151, 0]
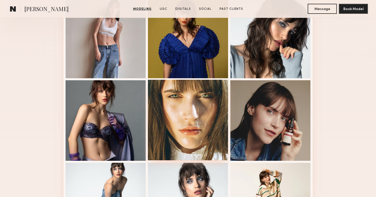
click at [179, 121] on div at bounding box center [188, 120] width 80 height 80
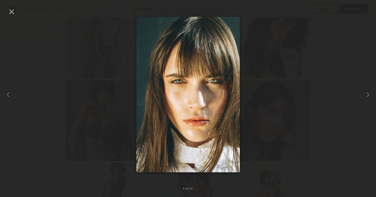
click at [8, 11] on div at bounding box center [12, 12] width 8 height 8
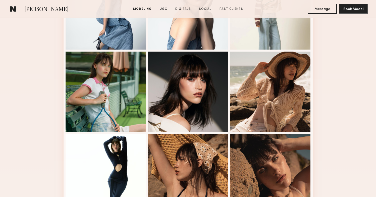
scroll to position [362, 0]
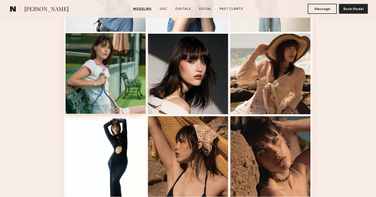
click at [116, 96] on div at bounding box center [106, 73] width 80 height 80
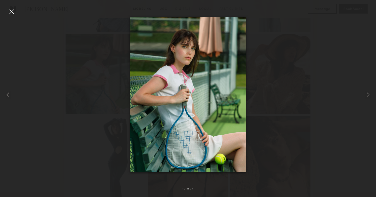
click at [13, 12] on div at bounding box center [12, 12] width 8 height 8
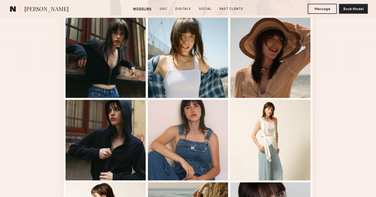
scroll to position [539, 0]
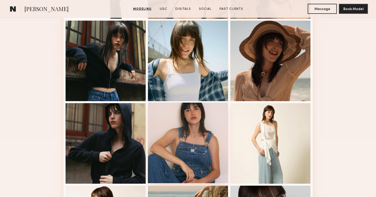
click at [200, 142] on div at bounding box center [188, 142] width 80 height 80
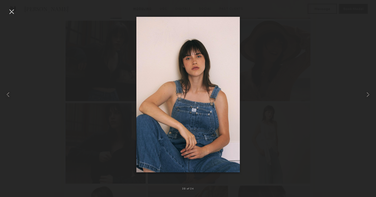
click at [12, 11] on div at bounding box center [12, 12] width 8 height 8
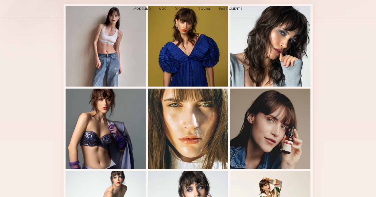
scroll to position [143, 0]
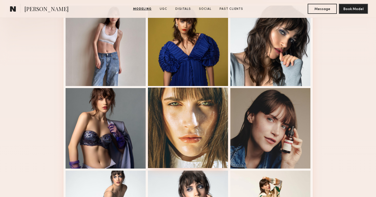
click at [183, 112] on div at bounding box center [188, 127] width 80 height 80
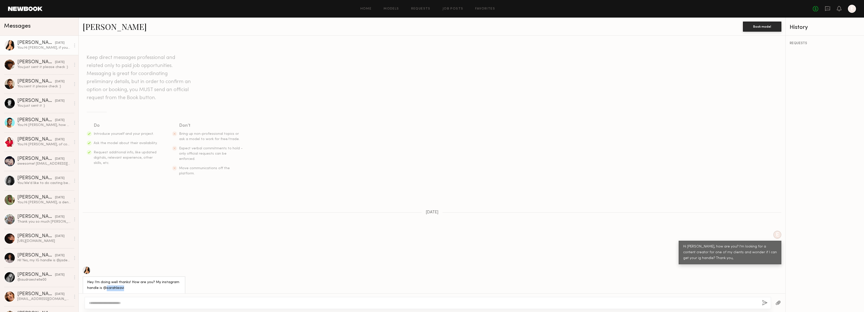
scroll to position [82, 0]
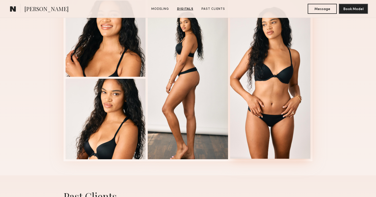
scroll to position [541, 0]
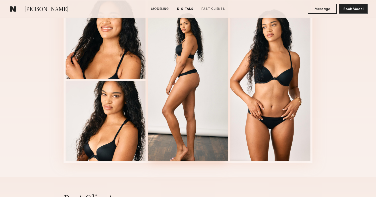
click at [187, 74] on div at bounding box center [188, 79] width 80 height 163
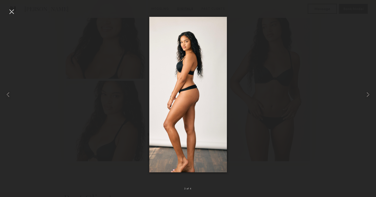
drag, startPoint x: 8, startPoint y: 8, endPoint x: 16, endPoint y: 13, distance: 10.0
click at [8, 8] on div at bounding box center [12, 12] width 8 height 8
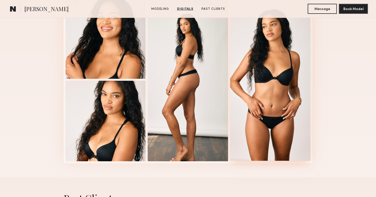
click at [279, 101] on div at bounding box center [270, 79] width 80 height 163
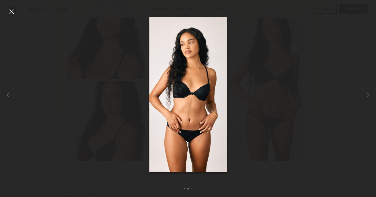
click at [12, 12] on div at bounding box center [12, 12] width 8 height 8
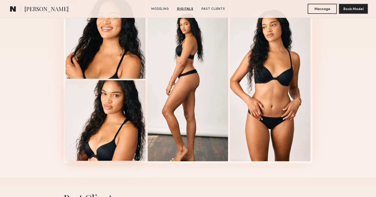
click at [118, 122] on div at bounding box center [106, 120] width 80 height 80
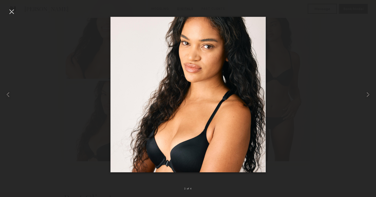
drag, startPoint x: 12, startPoint y: 10, endPoint x: 18, endPoint y: 13, distance: 6.6
click at [12, 10] on div at bounding box center [12, 12] width 8 height 8
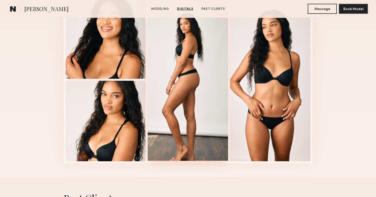
click at [185, 75] on div at bounding box center [188, 79] width 80 height 163
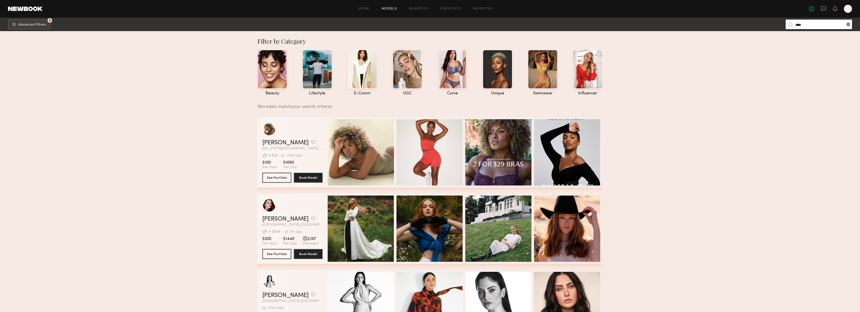
click at [808, 27] on input "****" at bounding box center [818, 25] width 66 height 10
type input "****"
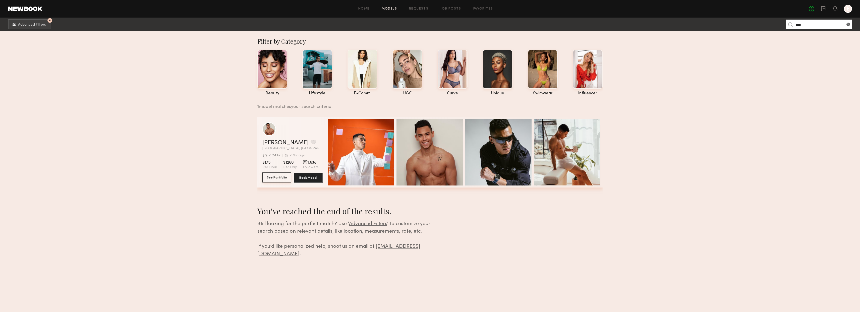
click at [277, 179] on button "See Portfolio" at bounding box center [276, 177] width 29 height 10
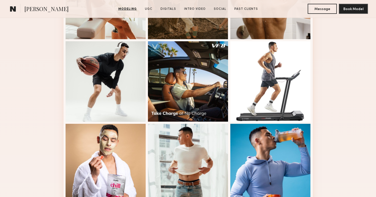
scroll to position [413, 0]
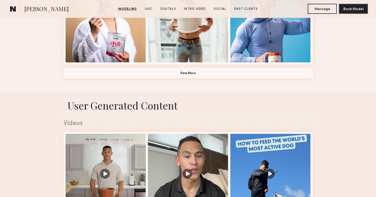
click at [273, 75] on button "View More" at bounding box center [188, 73] width 249 height 10
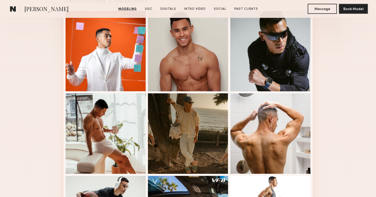
scroll to position [198, 0]
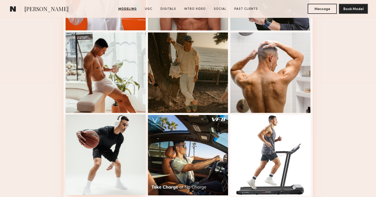
click at [109, 145] on div at bounding box center [106, 154] width 80 height 80
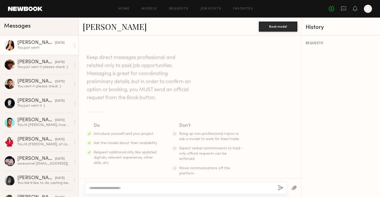
scroll to position [381, 0]
